Goal: Find specific page/section: Find specific page/section

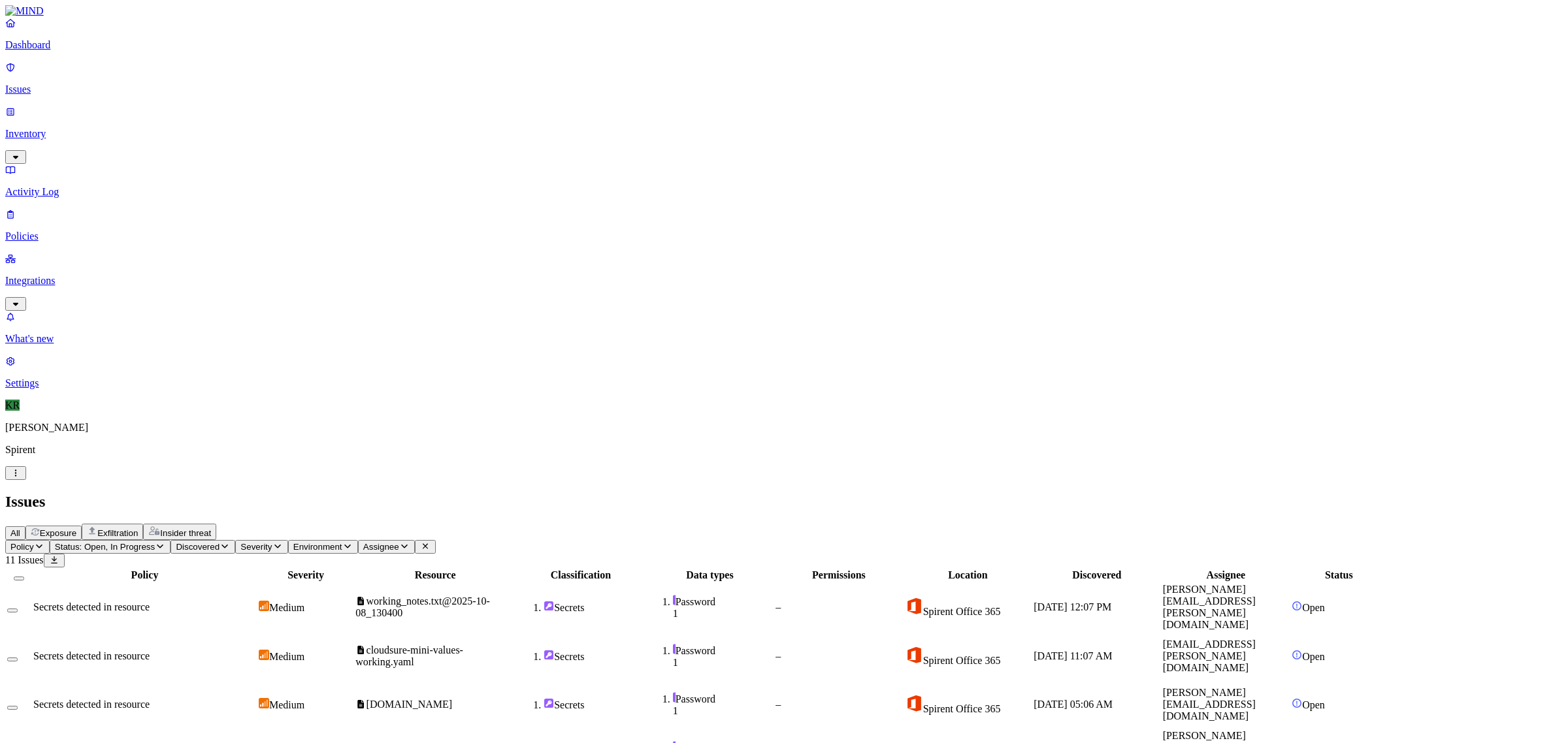
click at [155, 542] on span "Status: Open, In Progress" at bounding box center [105, 547] width 100 height 10
click at [273, 164] on span "In Progress" at bounding box center [255, 175] width 36 height 23
click at [913, 493] on h2 "Issues" at bounding box center [784, 501] width 1558 height 17
